Goal: Task Accomplishment & Management: Use online tool/utility

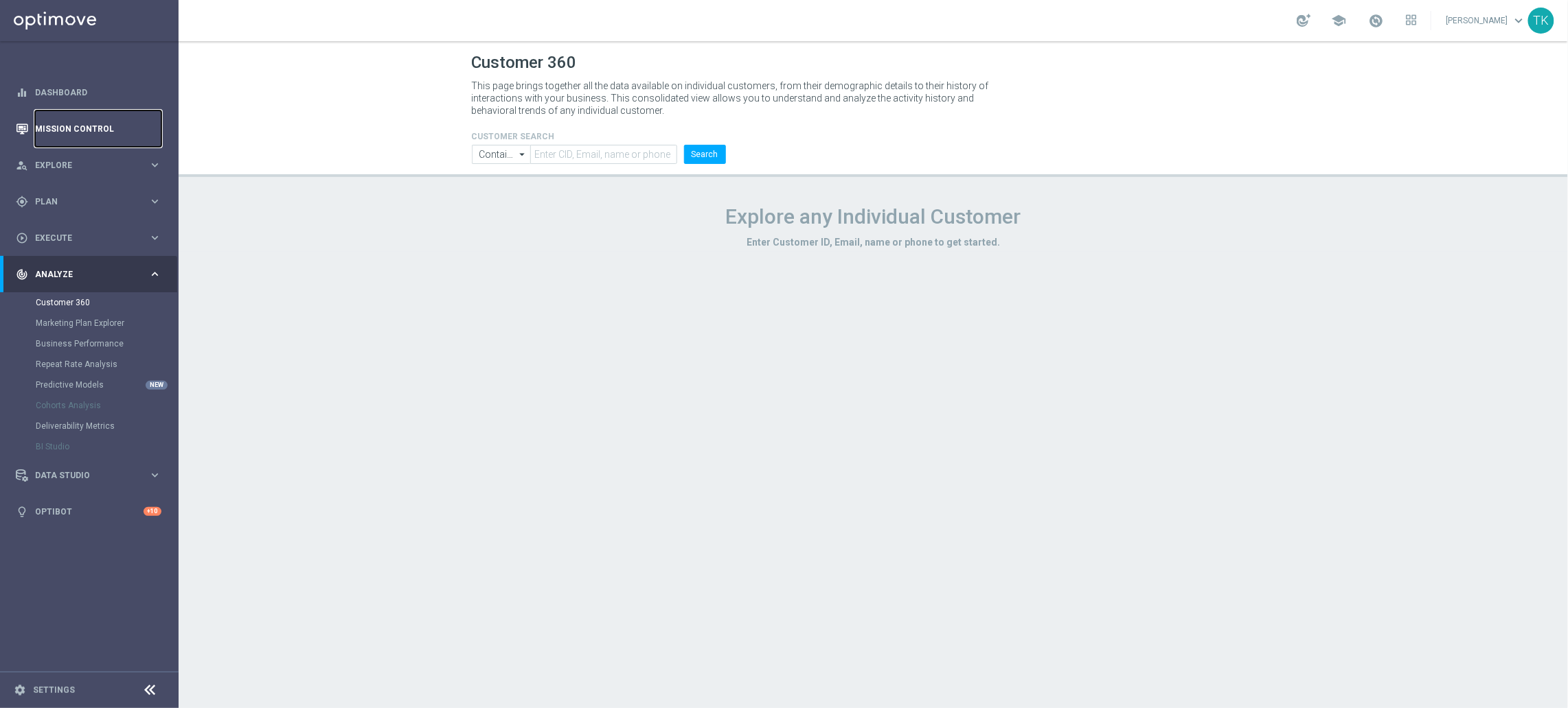
click at [65, 132] on link "Mission Control" at bounding box center [98, 129] width 127 height 36
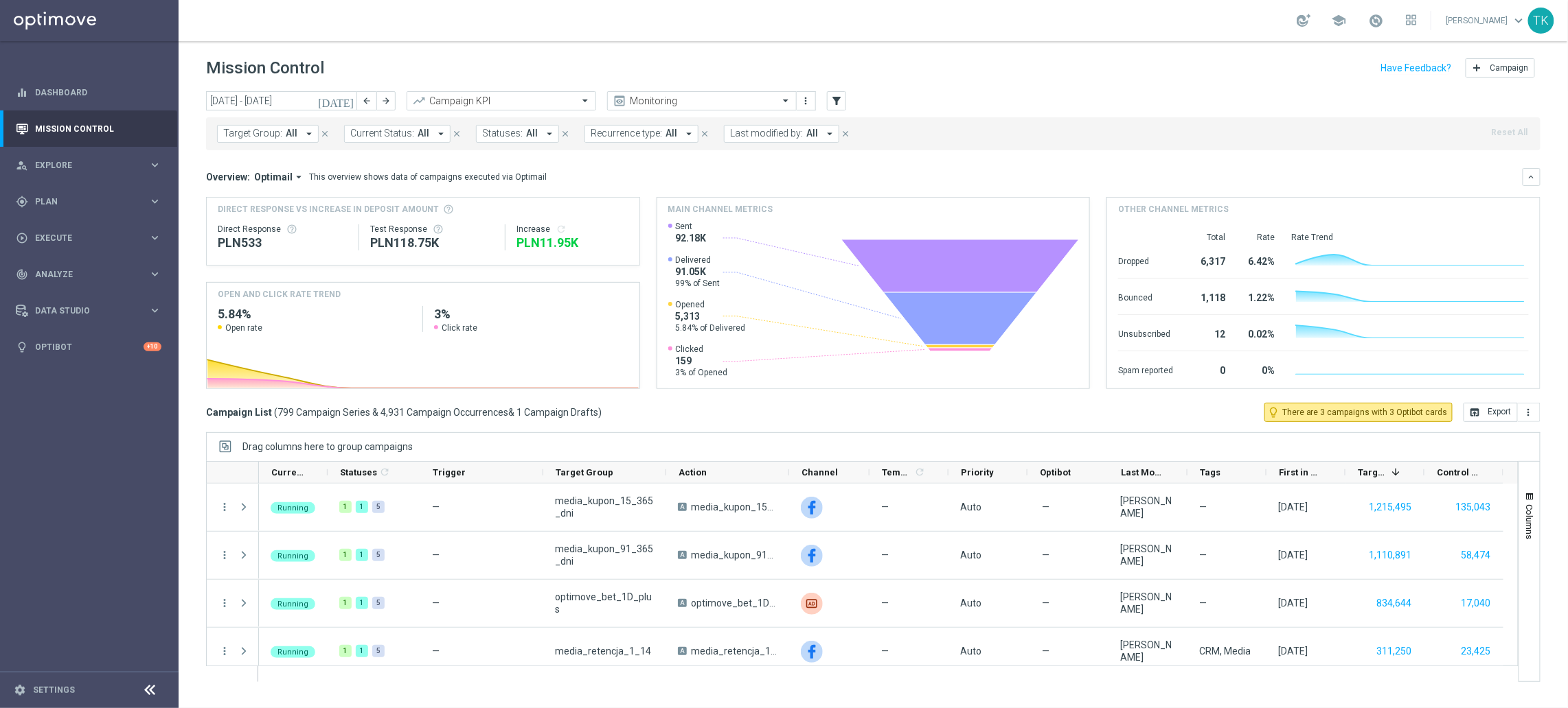
click at [270, 132] on span "Target Group:" at bounding box center [252, 134] width 59 height 12
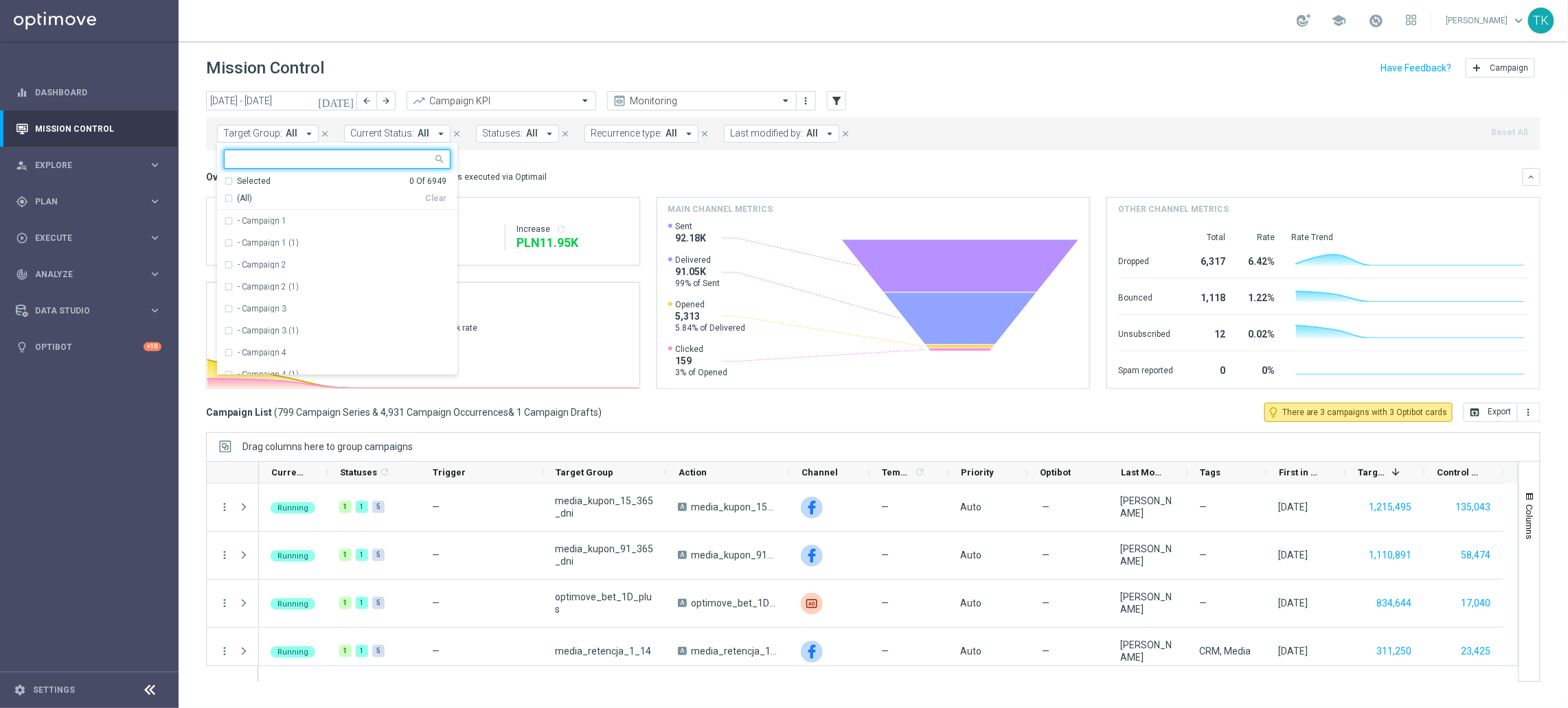
click at [234, 158] on input "text" at bounding box center [332, 160] width 201 height 12
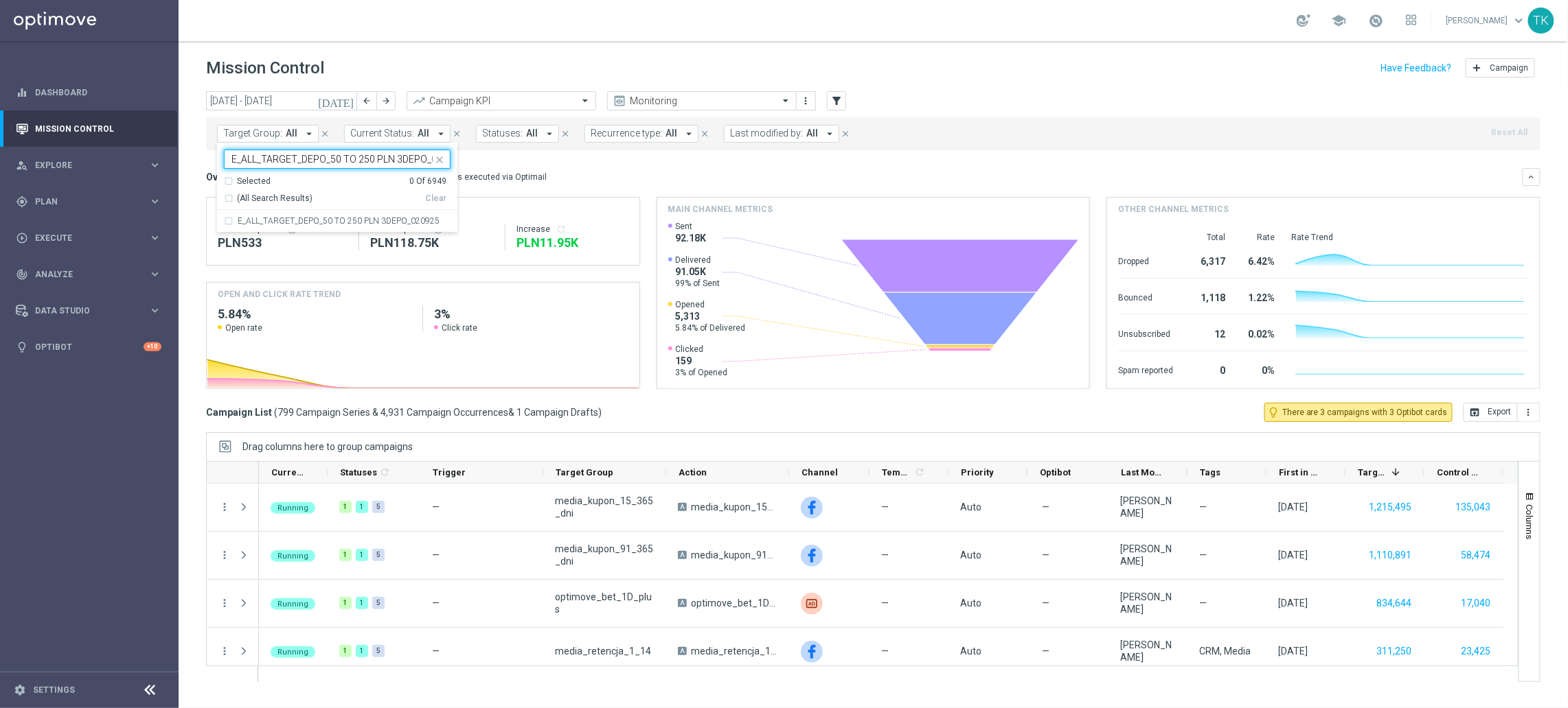
scroll to position [0, 28]
click at [250, 222] on label "E_ALL_TARGET_DEPO_50 TO 250 PLN 3DEPO_020925" at bounding box center [338, 221] width 201 height 8
type input "E_ALL_TARGET_DEPO_50 TO 250 PLN 3DEPO_020925"
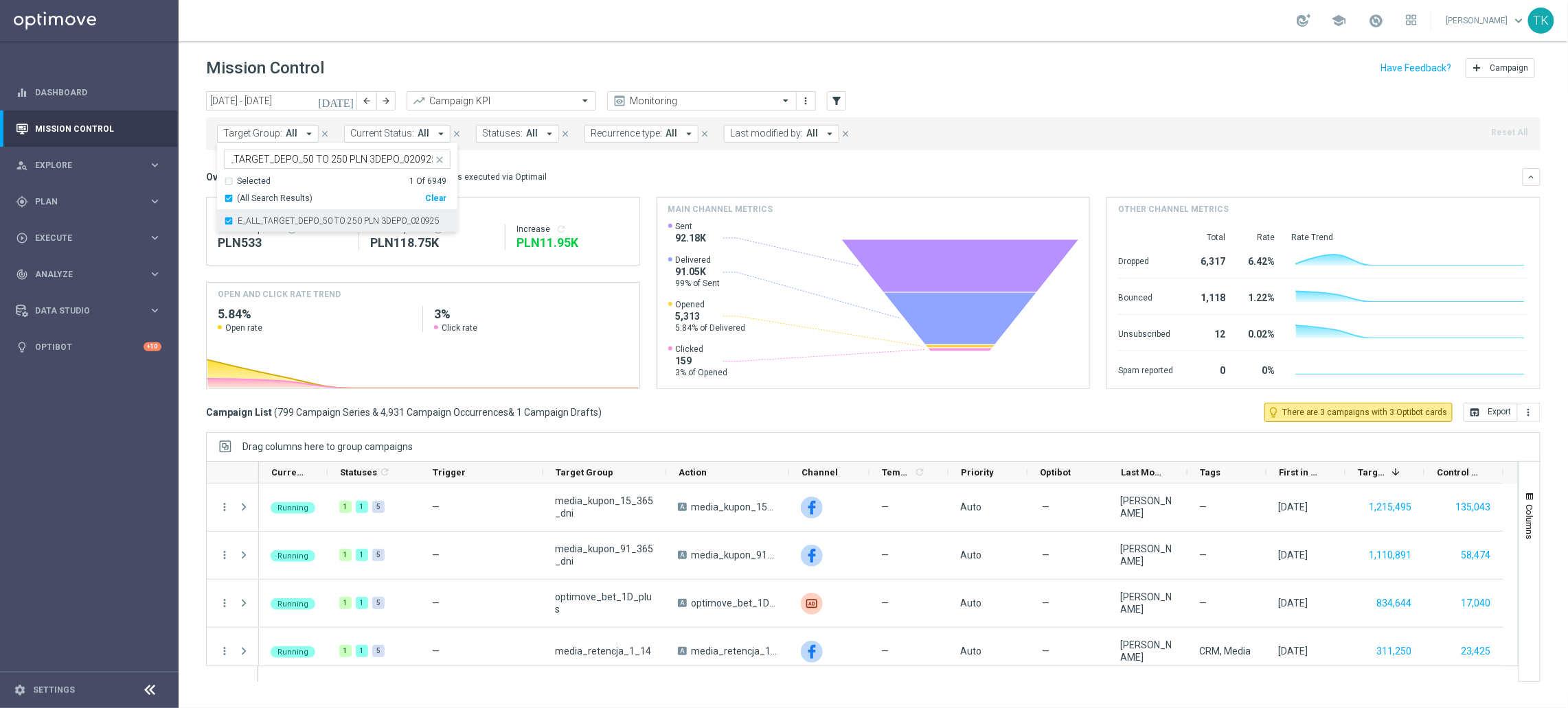
scroll to position [0, 0]
click at [193, 179] on div "[DATE] [DATE] - [DATE] arrow_back arrow_forward Campaign KPI trending_up Monito…" at bounding box center [873, 394] width 1389 height 605
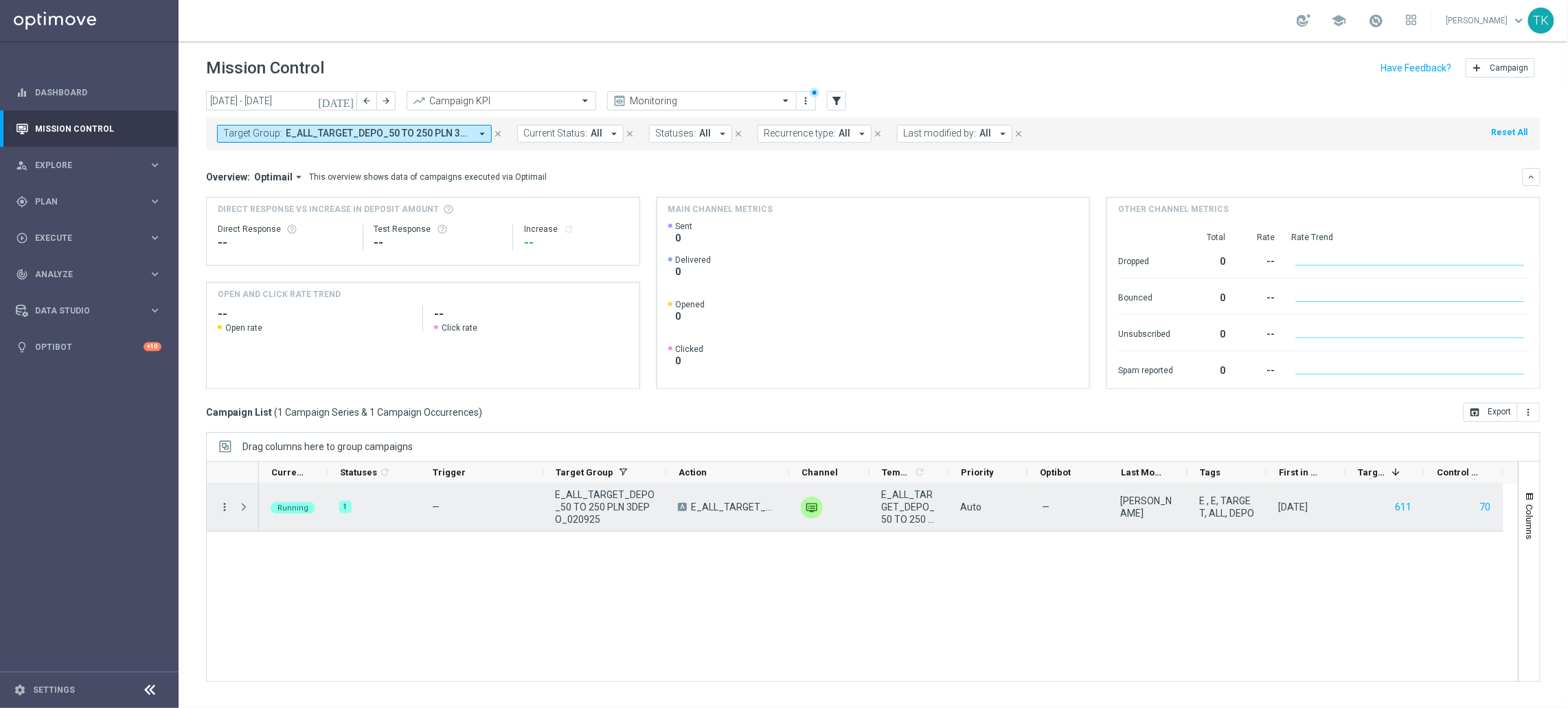
click at [221, 510] on icon "more_vert" at bounding box center [224, 507] width 13 height 13
click at [271, 515] on span "Campaign Details" at bounding box center [286, 517] width 70 height 10
